Goal: Information Seeking & Learning: Compare options

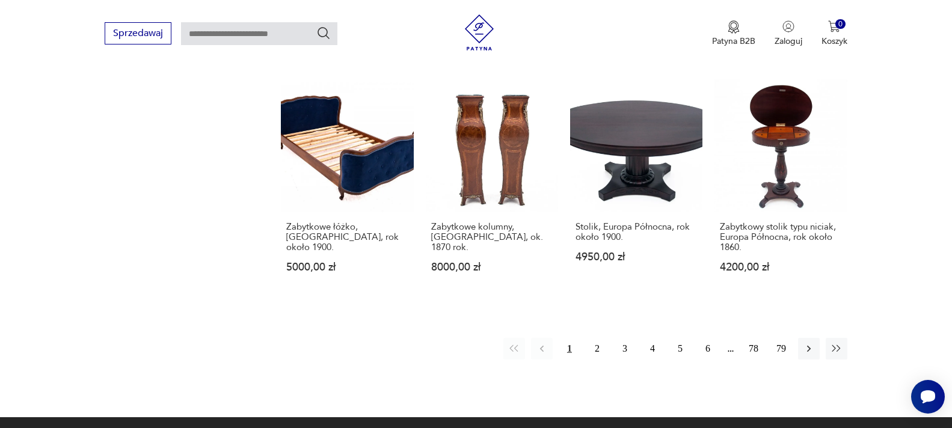
scroll to position [1196, 0]
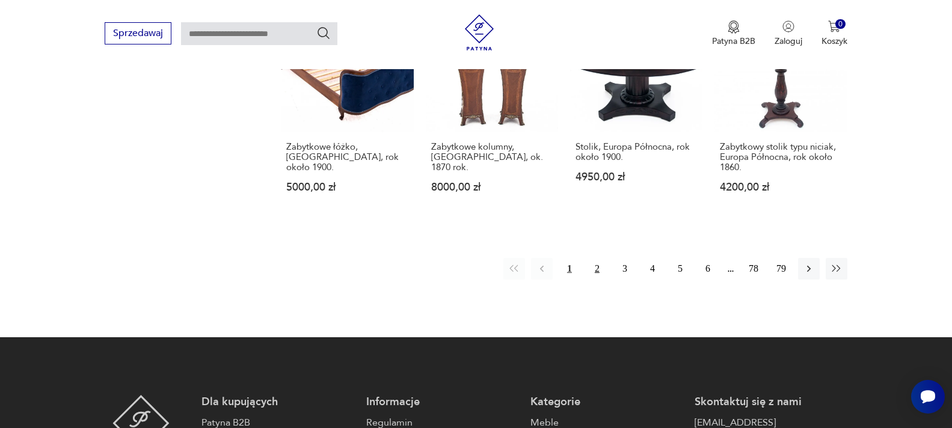
click at [598, 258] on button "2" at bounding box center [597, 269] width 22 height 22
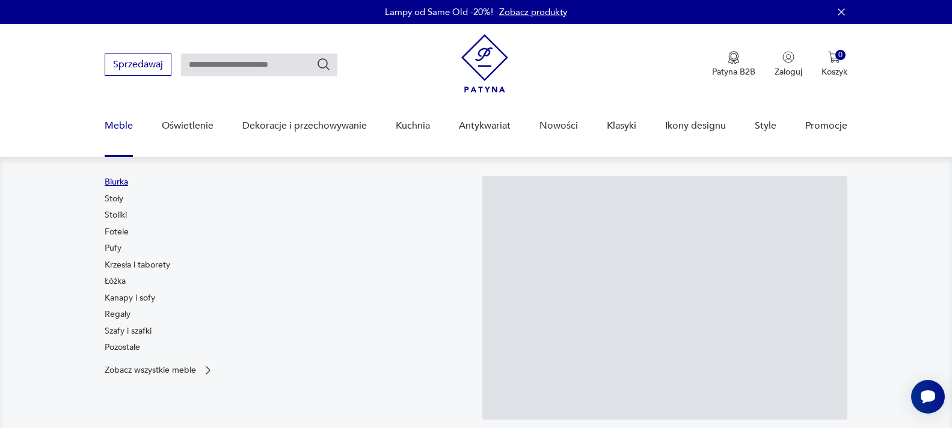
click at [124, 180] on link "Biurka" at bounding box center [116, 182] width 23 height 12
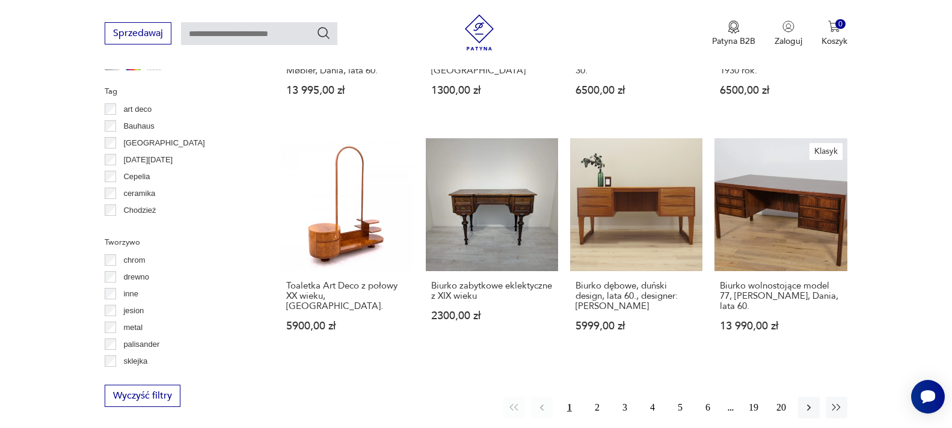
scroll to position [1145, 0]
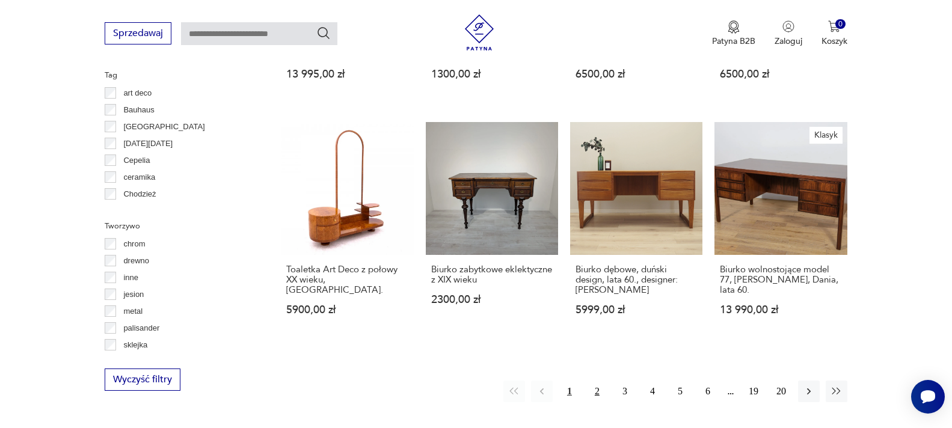
click at [599, 381] on button "2" at bounding box center [597, 392] width 22 height 22
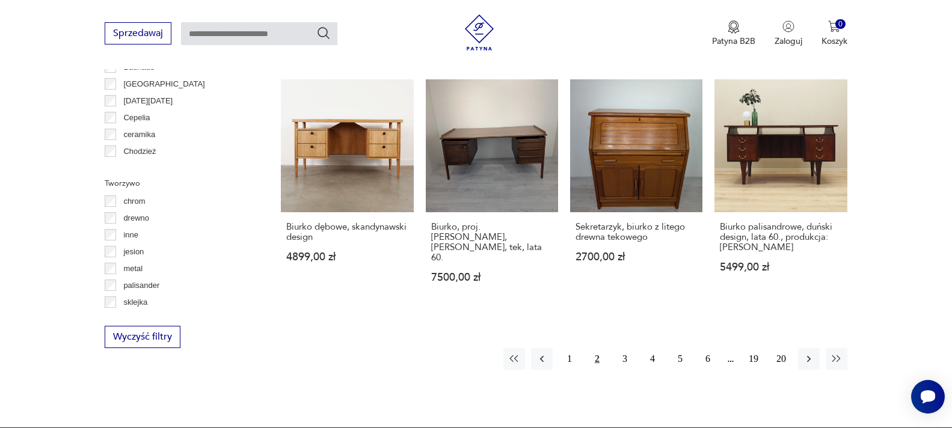
scroll to position [1199, 0]
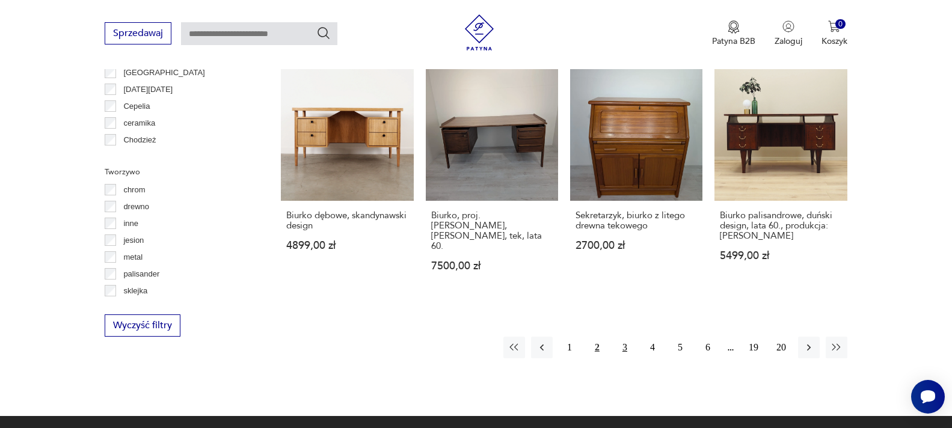
click at [625, 337] on button "3" at bounding box center [625, 348] width 22 height 22
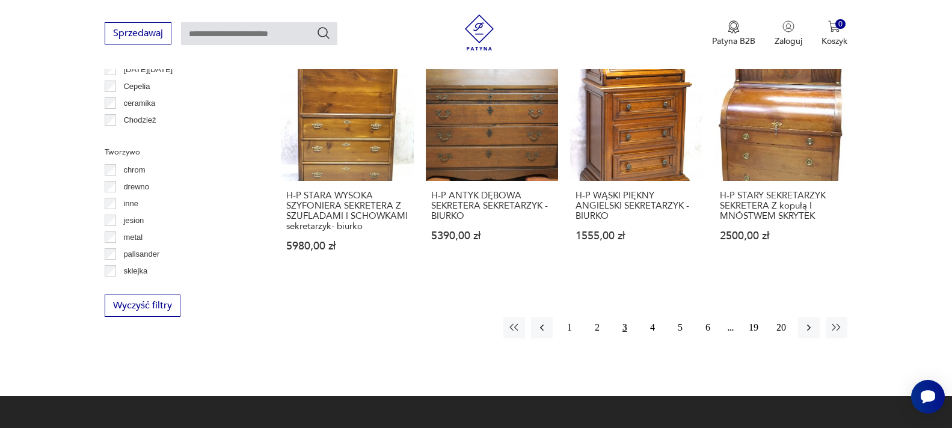
scroll to position [1156, 0]
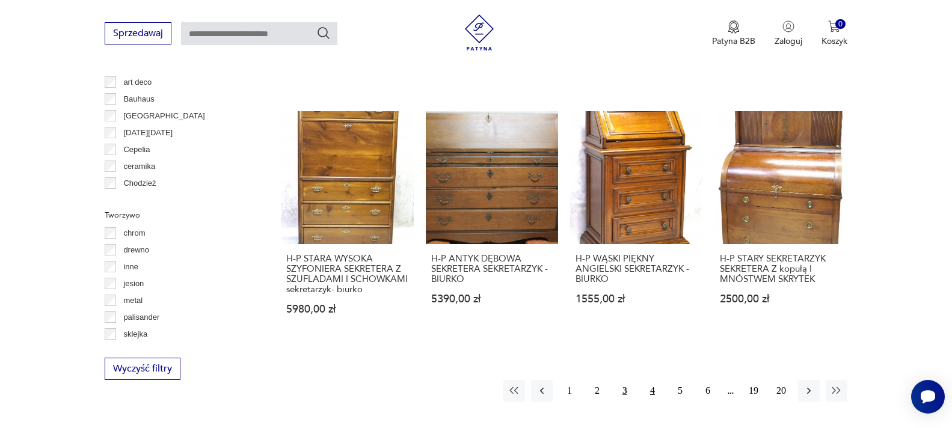
click at [653, 380] on button "4" at bounding box center [653, 391] width 22 height 22
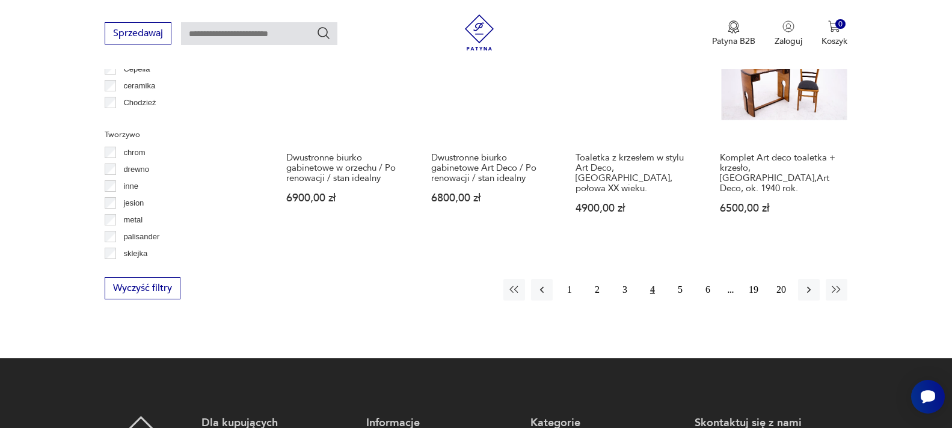
scroll to position [1245, 0]
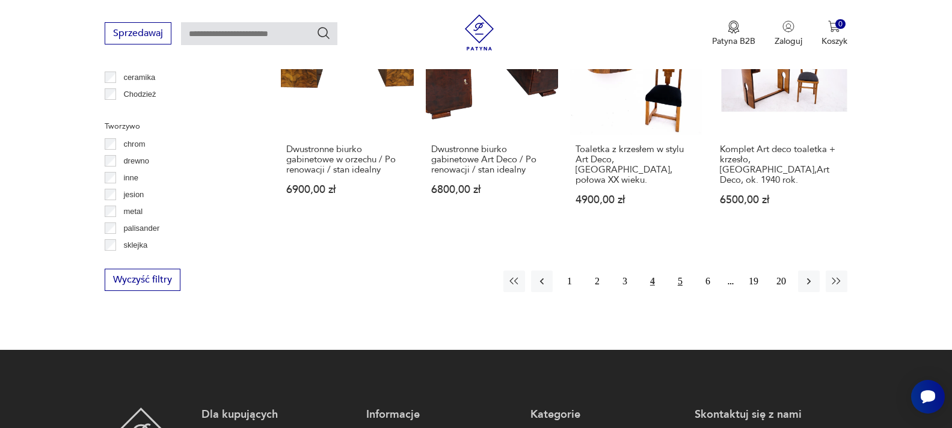
click at [679, 271] on button "5" at bounding box center [680, 282] width 22 height 22
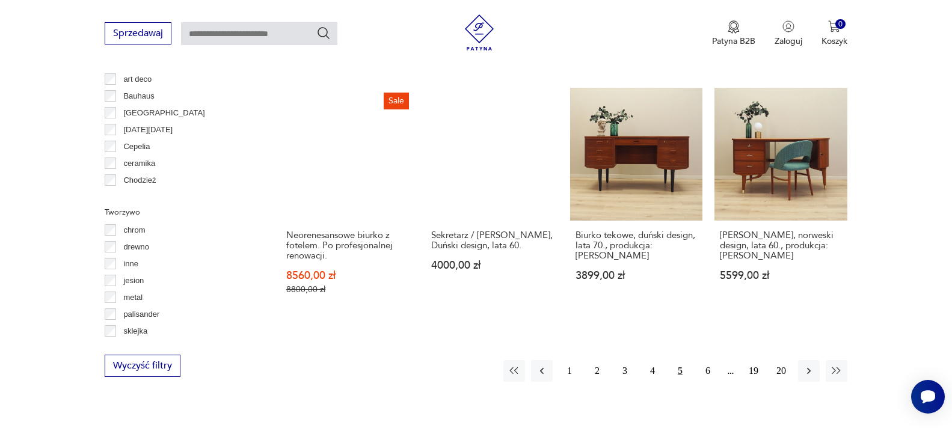
scroll to position [1165, 0]
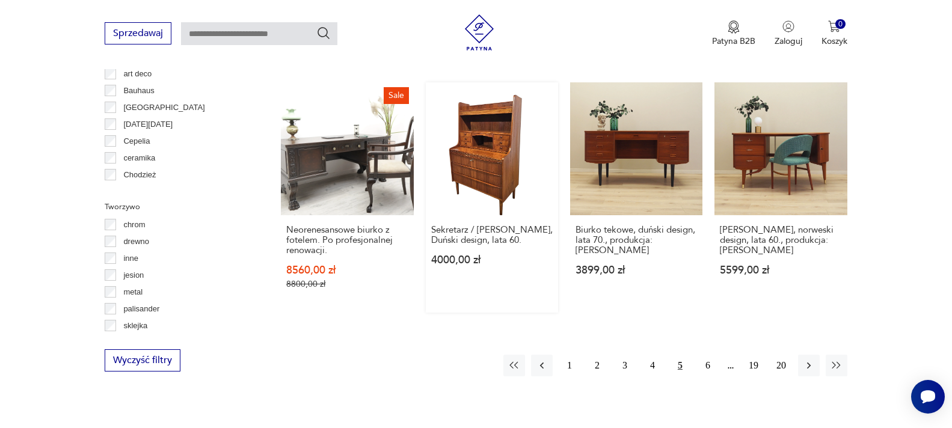
click at [503, 167] on link "Sekretarz / [PERSON_NAME], Duński design, lata 60. 4000,00 zł" at bounding box center [492, 197] width 132 height 230
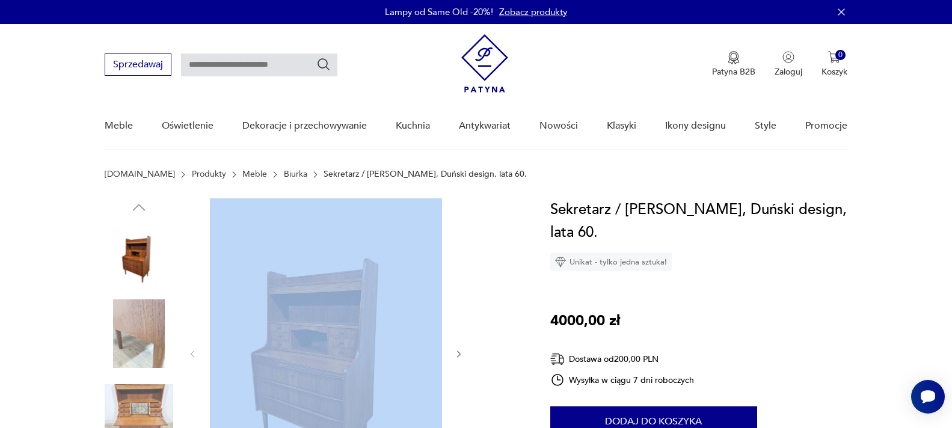
drag, startPoint x: 397, startPoint y: 318, endPoint x: 464, endPoint y: 354, distance: 75.6
click at [479, 326] on div at bounding box center [313, 372] width 417 height 349
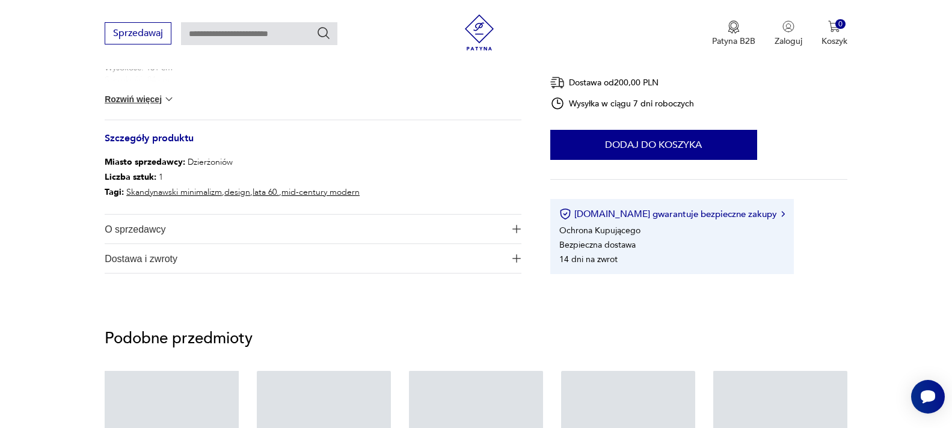
scroll to position [203, 0]
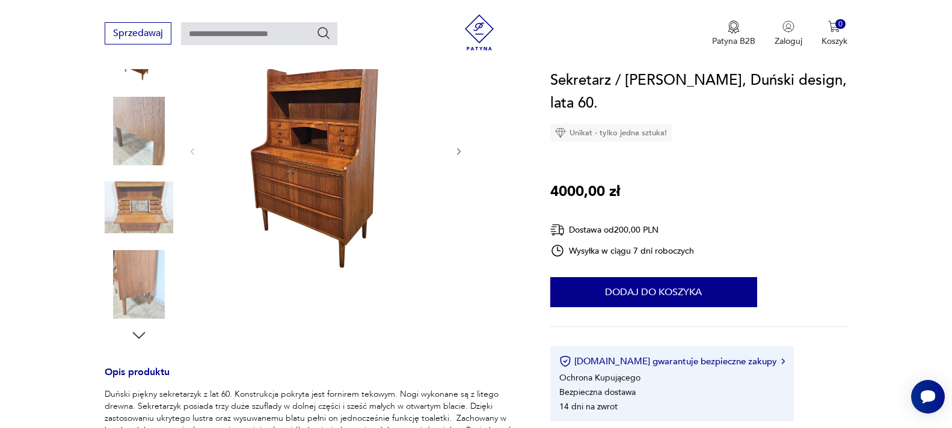
click at [457, 150] on icon "button" at bounding box center [459, 152] width 10 height 10
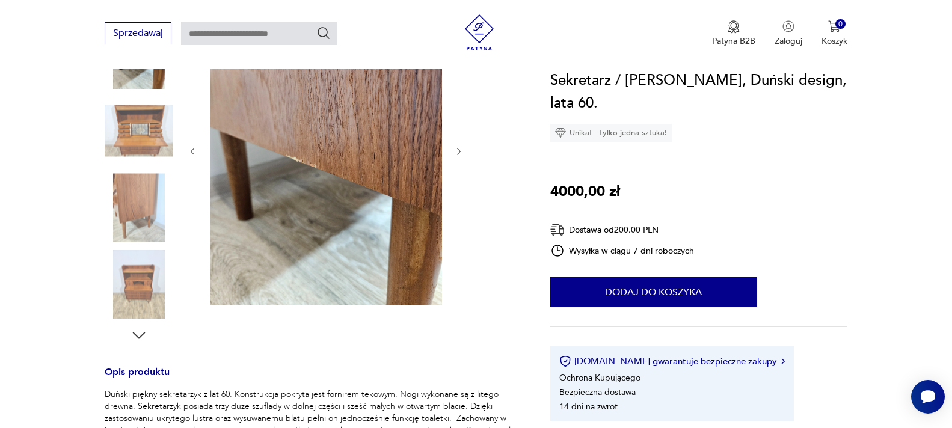
click at [457, 150] on icon "button" at bounding box center [459, 152] width 10 height 10
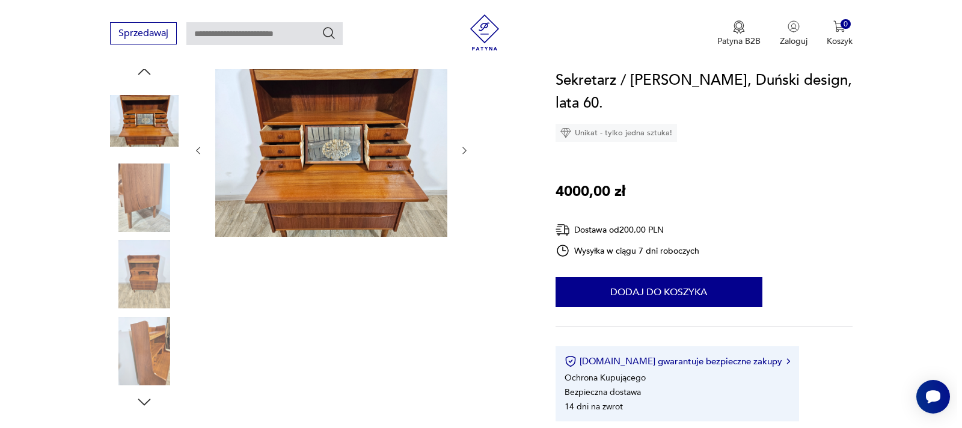
scroll to position [135, 0]
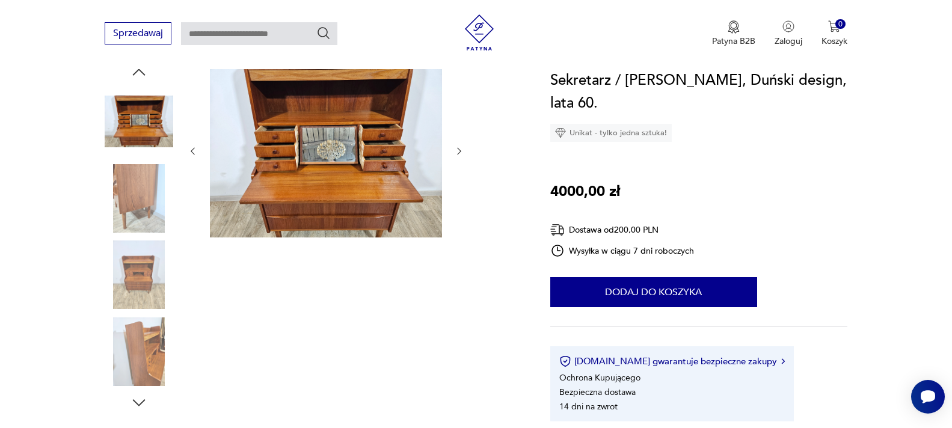
click at [323, 156] on img at bounding box center [326, 150] width 232 height 174
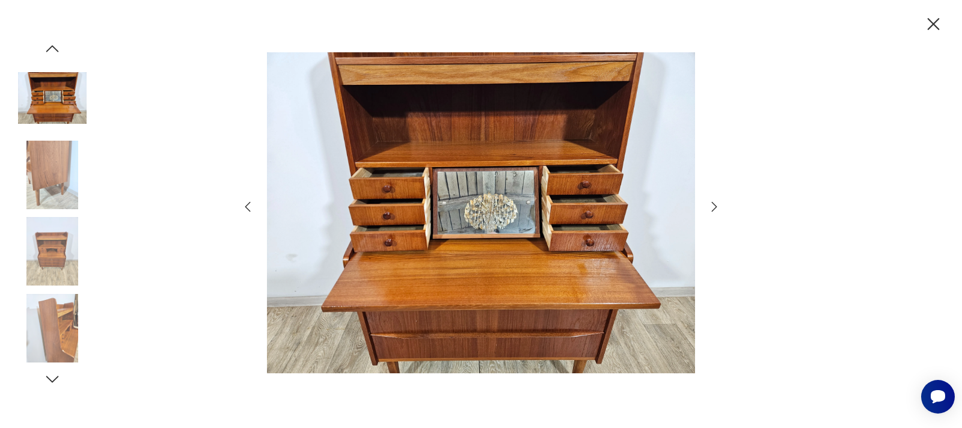
click at [500, 218] on img at bounding box center [481, 212] width 428 height 343
click at [711, 204] on icon "button" at bounding box center [714, 207] width 14 height 14
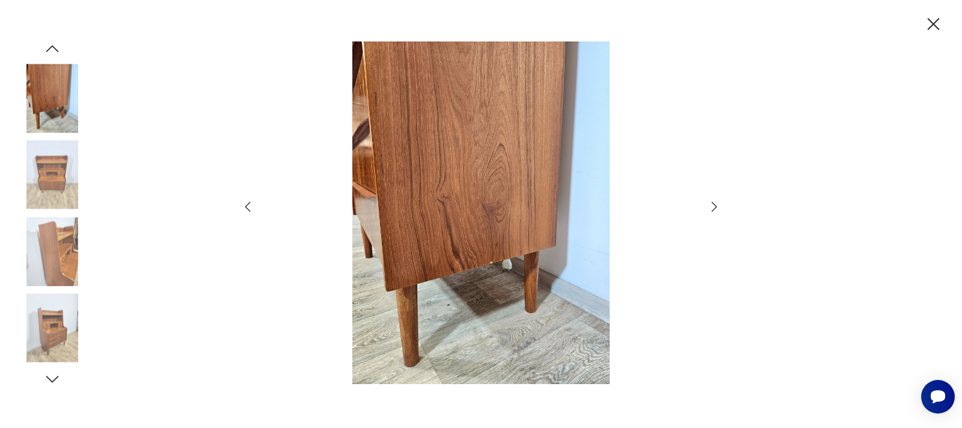
click at [711, 204] on icon "button" at bounding box center [714, 207] width 14 height 14
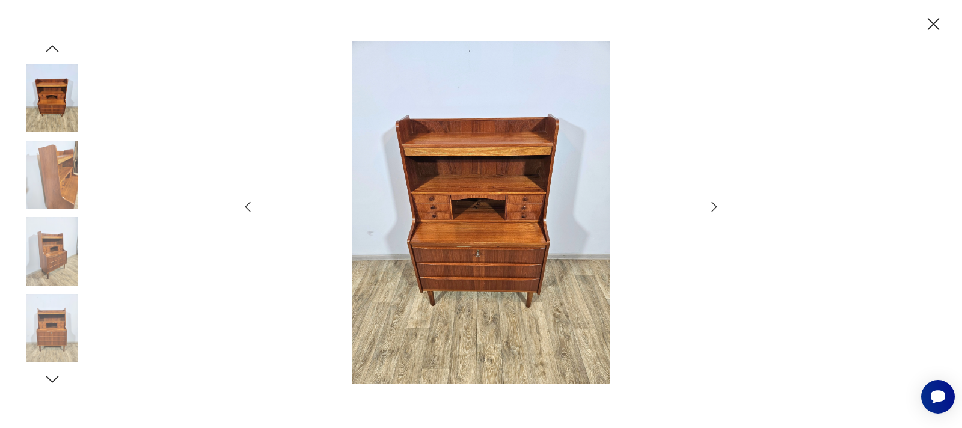
click at [711, 204] on icon "button" at bounding box center [714, 207] width 14 height 14
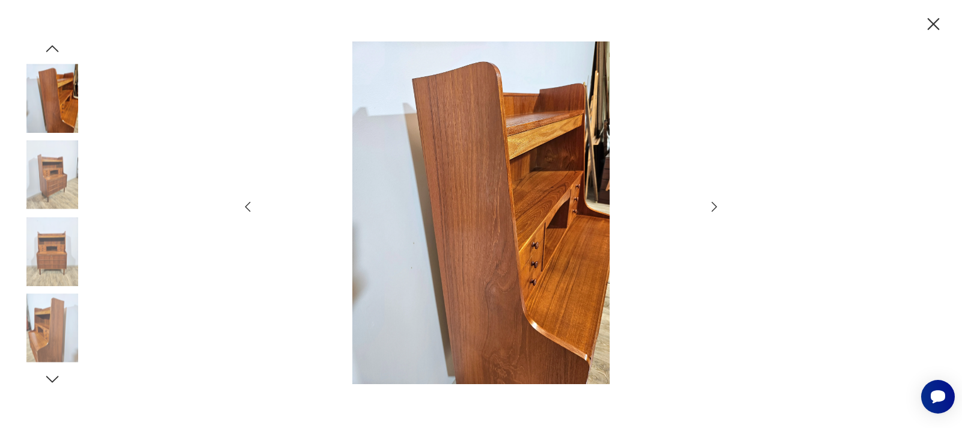
click at [711, 204] on icon "button" at bounding box center [714, 207] width 14 height 14
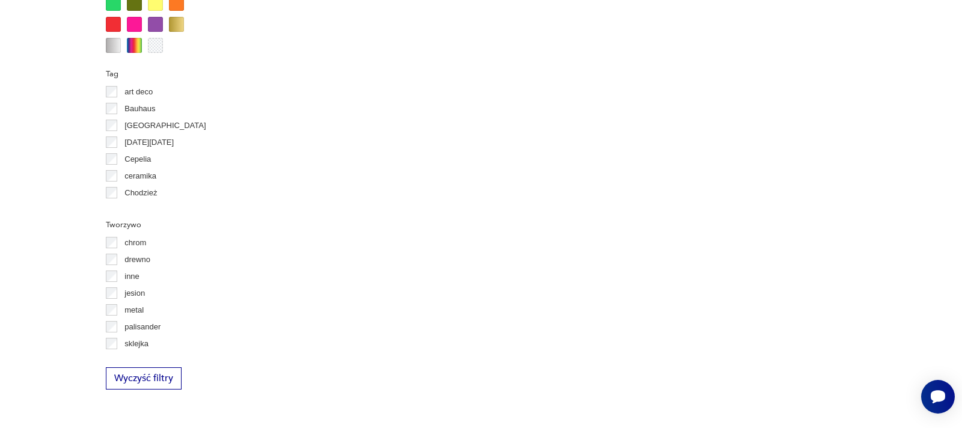
scroll to position [1258, 0]
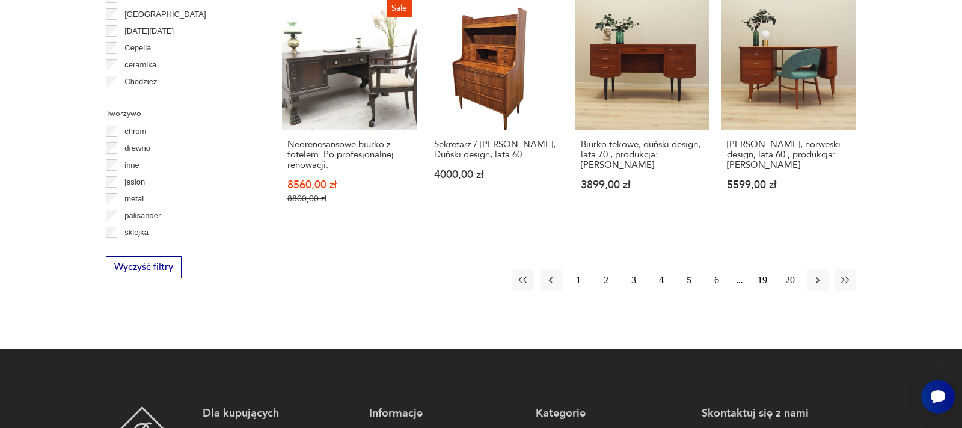
click at [716, 274] on button "6" at bounding box center [717, 280] width 22 height 22
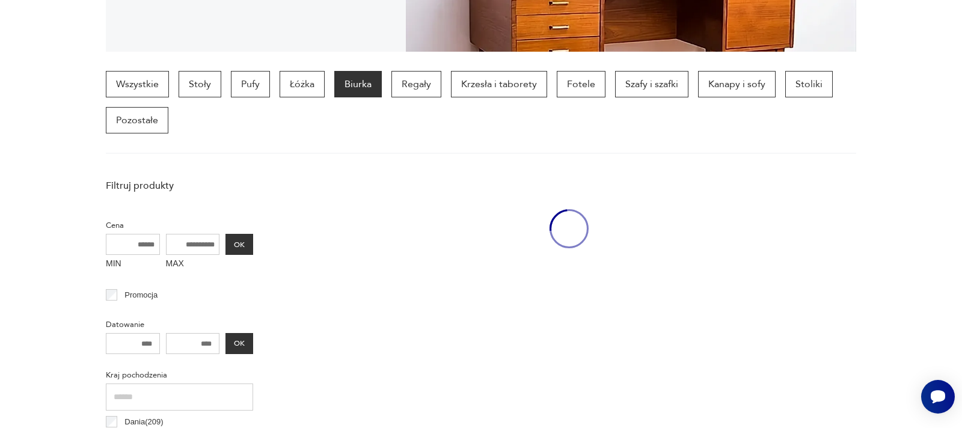
scroll to position [319, 0]
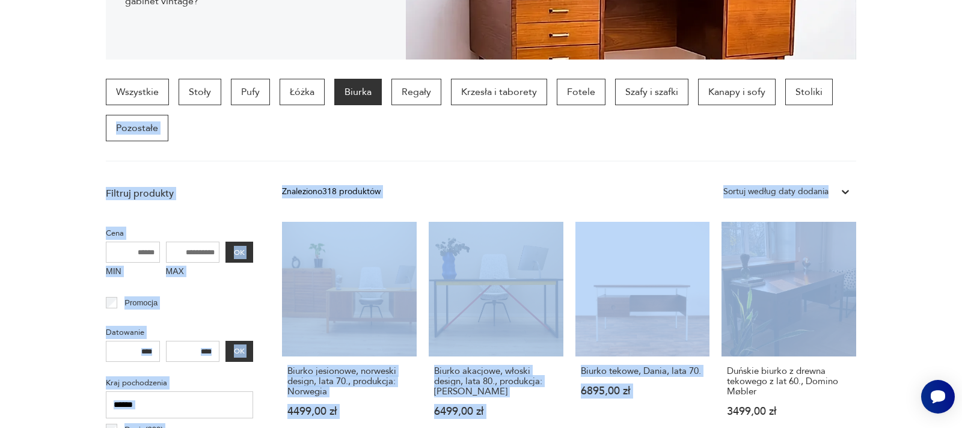
drag, startPoint x: 961, startPoint y: 120, endPoint x: 961, endPoint y: 207, distance: 87.8
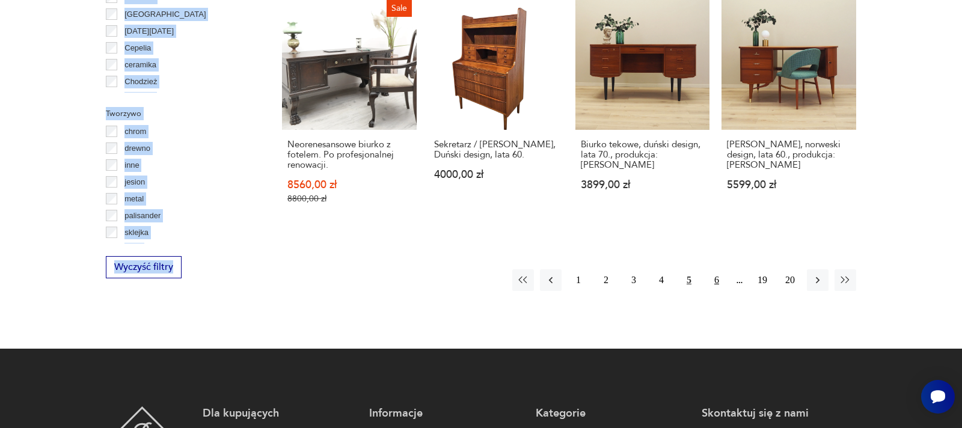
click at [717, 271] on button "6" at bounding box center [717, 280] width 22 height 22
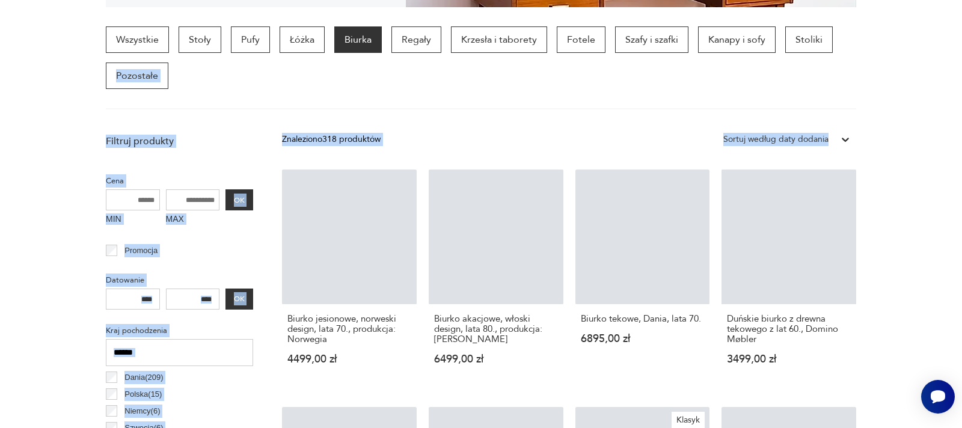
scroll to position [319, 0]
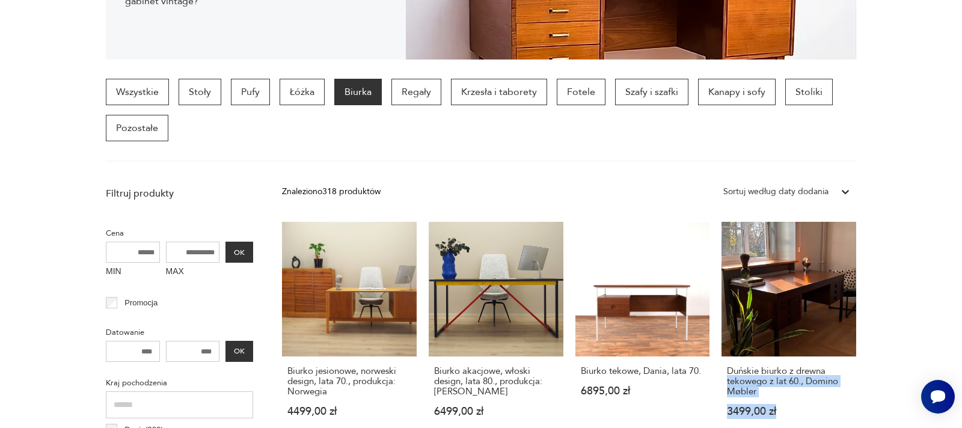
drag, startPoint x: 888, startPoint y: 403, endPoint x: 885, endPoint y: 364, distance: 39.2
drag, startPoint x: 961, startPoint y: 188, endPoint x: 961, endPoint y: 177, distance: 10.8
drag, startPoint x: 1442, startPoint y: 45, endPoint x: 1442, endPoint y: 206, distance: 160.5
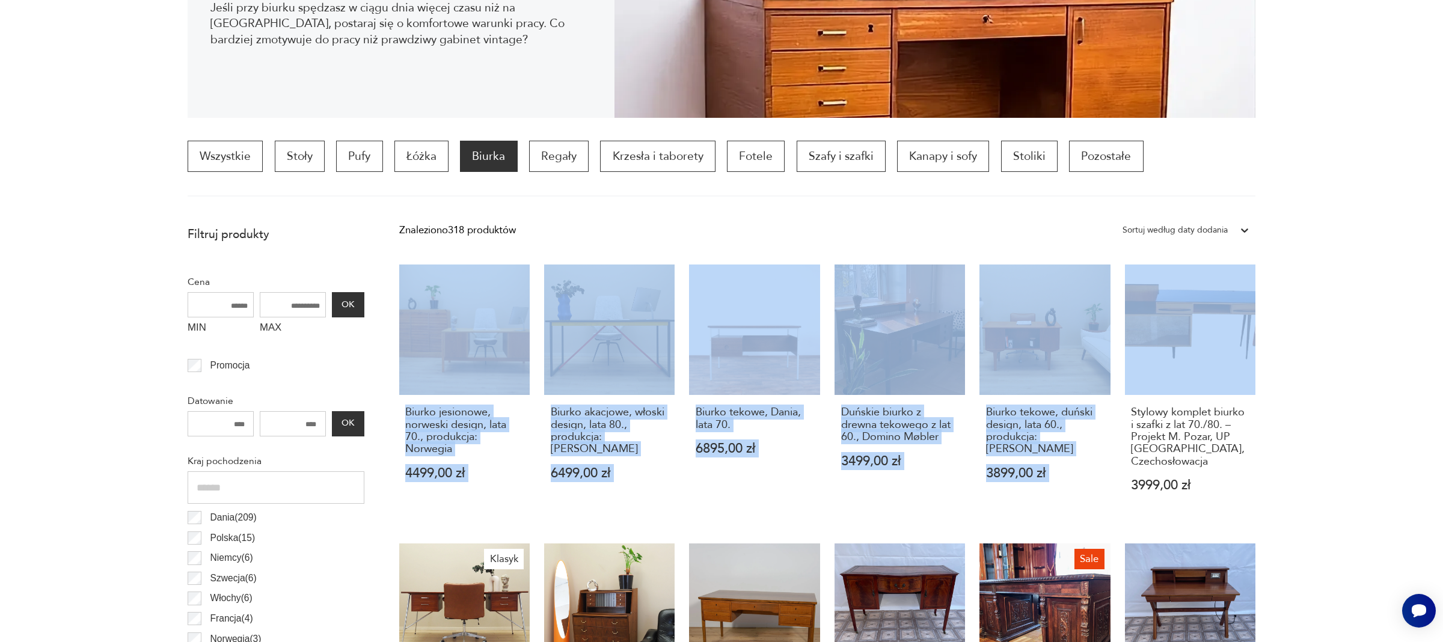
drag, startPoint x: 1442, startPoint y: 260, endPoint x: 1438, endPoint y: 201, distance: 59.6
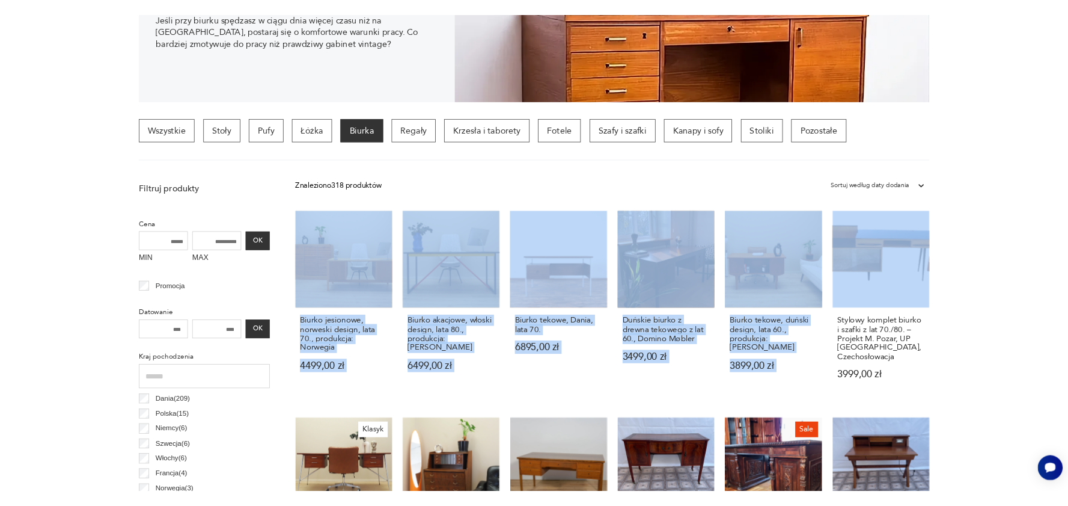
scroll to position [317, 0]
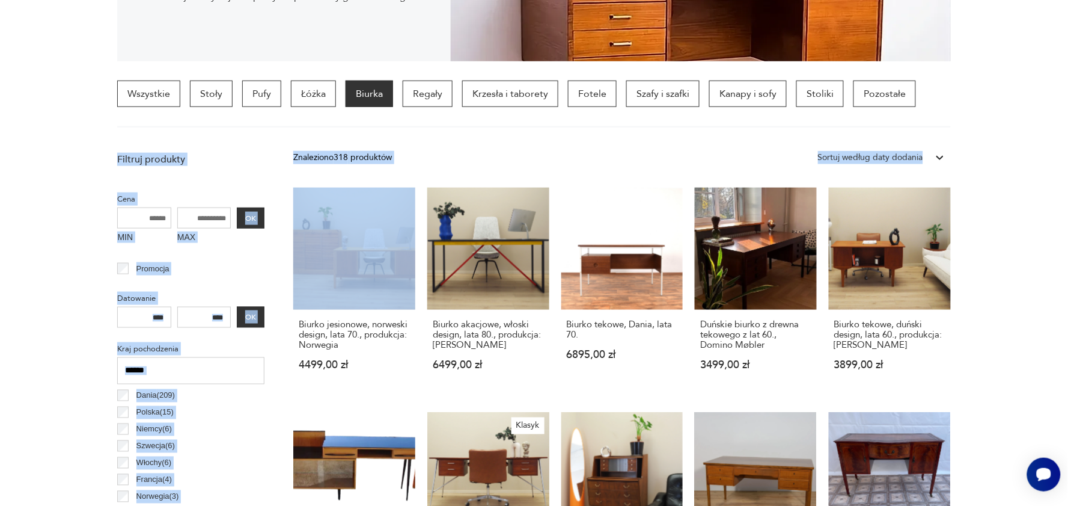
drag, startPoint x: 1068, startPoint y: 73, endPoint x: 1068, endPoint y: 126, distance: 52.9
